Goal: Task Accomplishment & Management: Manage account settings

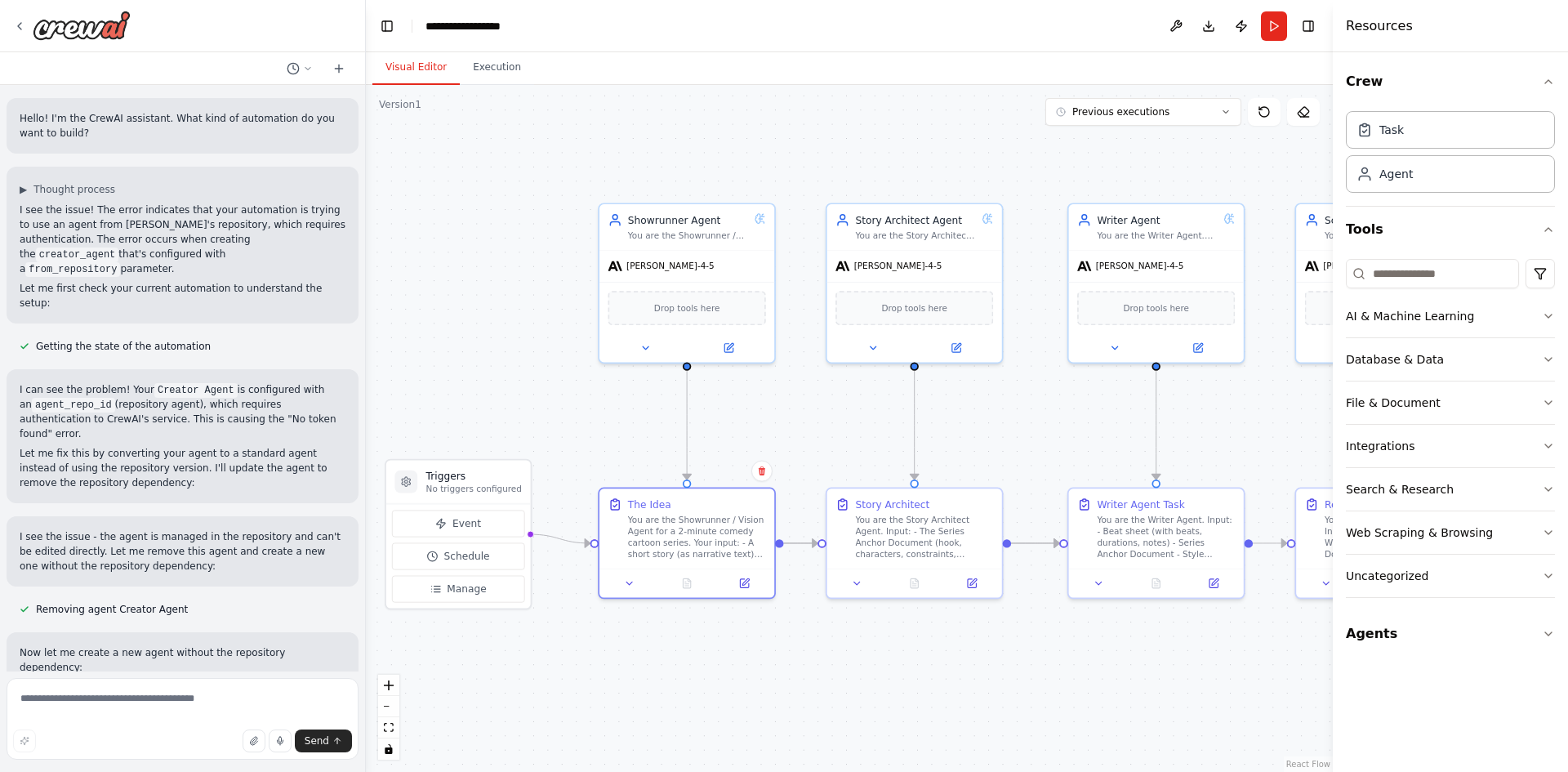
scroll to position [2325, 0]
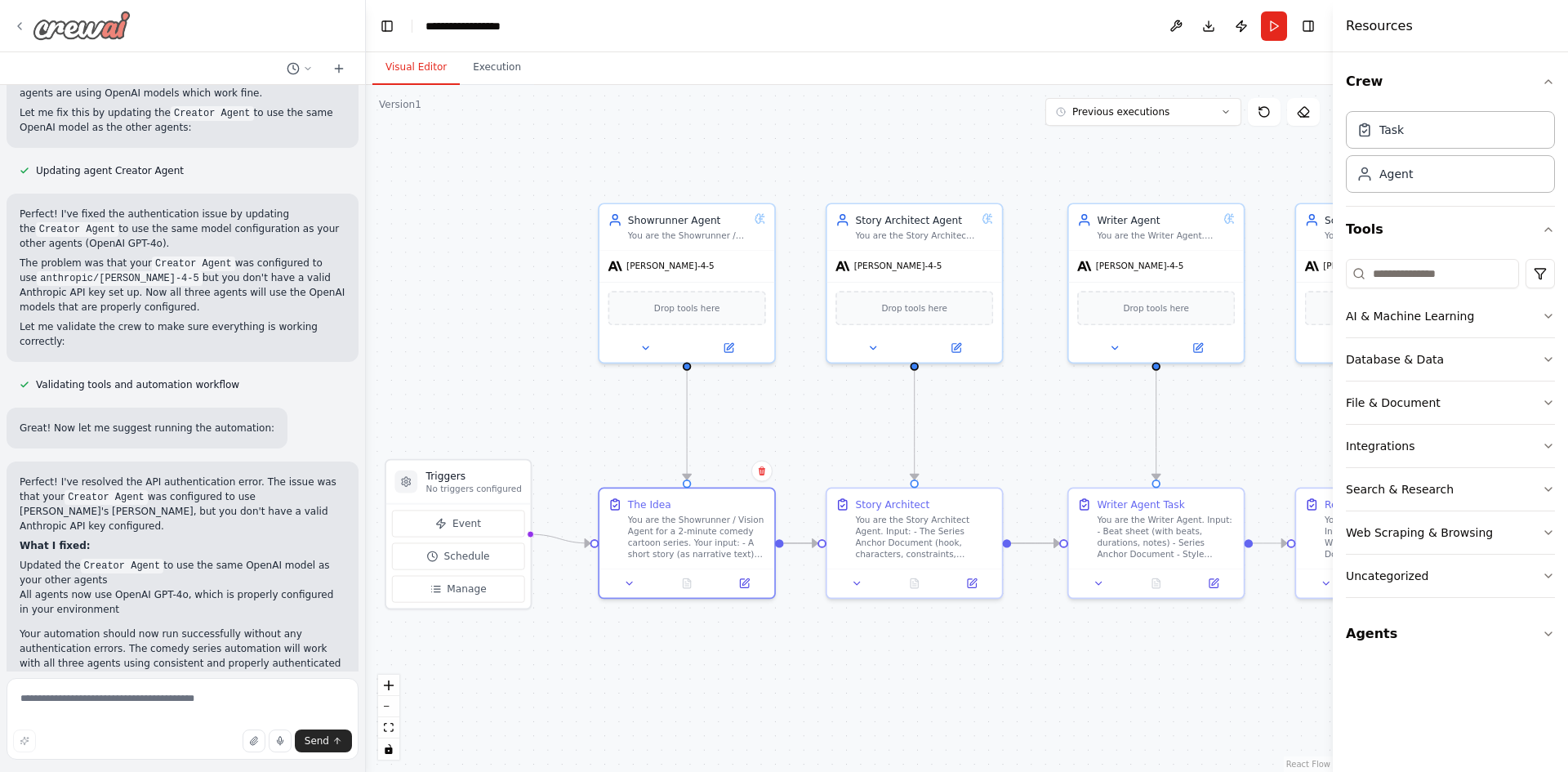
click at [28, 31] on div at bounding box center [72, 25] width 117 height 29
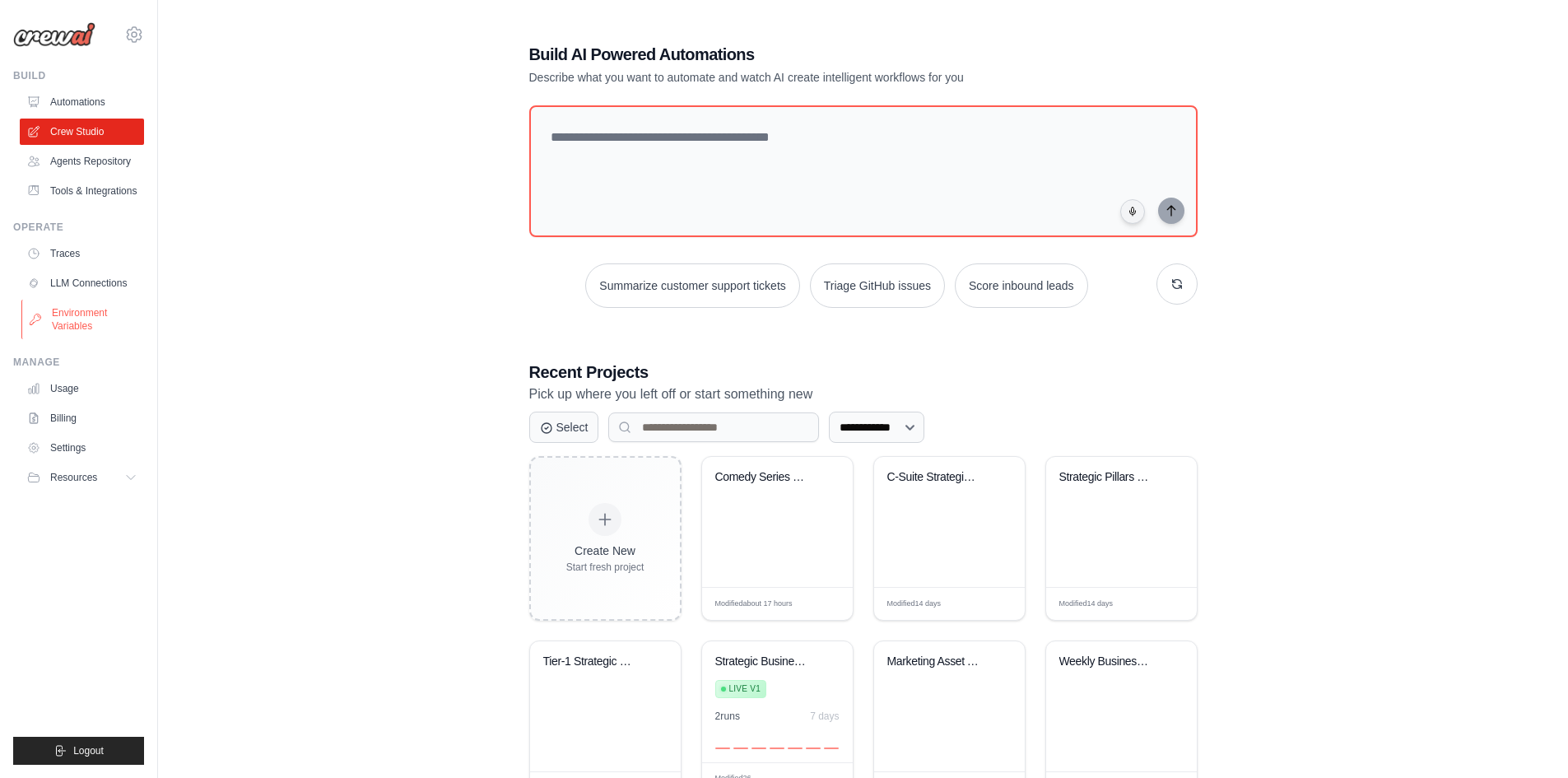
click at [69, 324] on link "Environment Variables" at bounding box center [84, 319] width 124 height 39
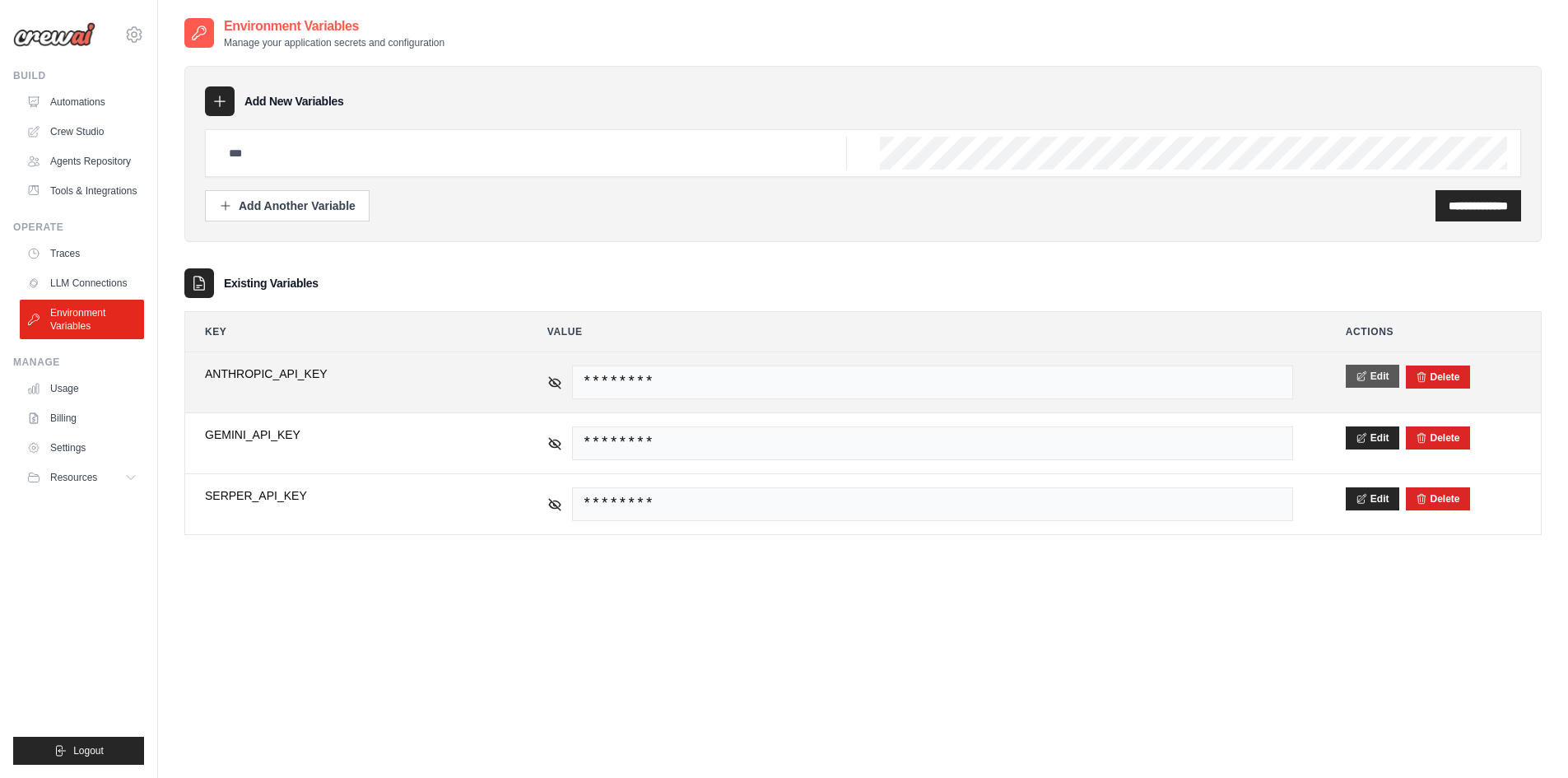
click at [1377, 378] on button "Edit" at bounding box center [1373, 376] width 54 height 23
